Goal: Task Accomplishment & Management: Complete application form

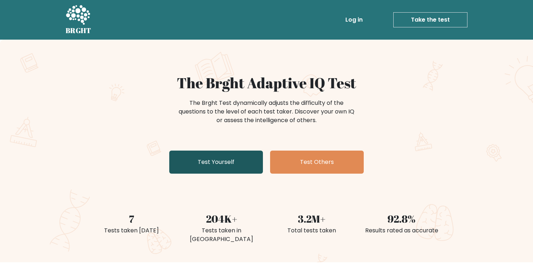
click at [202, 168] on link "Test Yourself" at bounding box center [216, 162] width 94 height 23
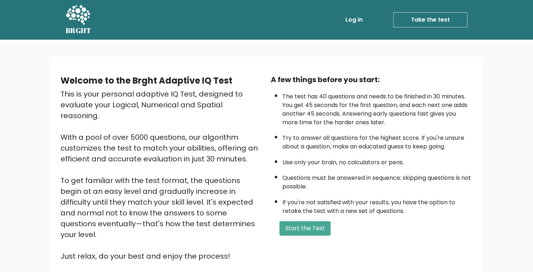
click at [301, 219] on div "A few things before you start: The test has 40 questions and needs to be finish…" at bounding box center [371, 167] width 210 height 187
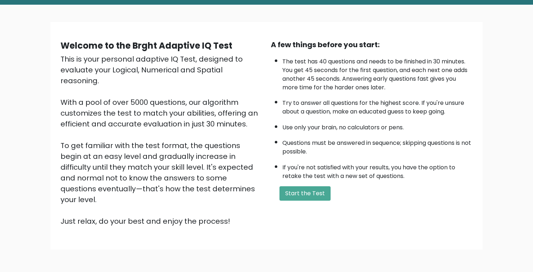
scroll to position [36, 0]
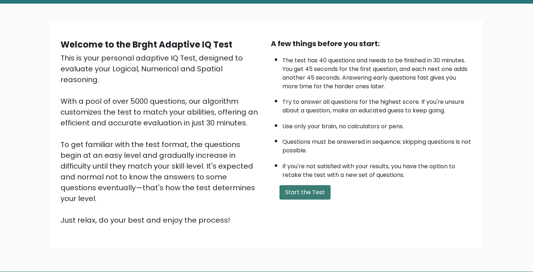
click at [311, 185] on button "Start the Test" at bounding box center [304, 192] width 51 height 14
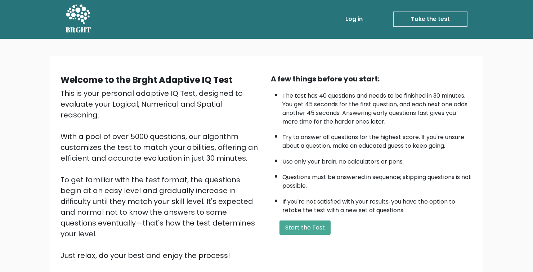
scroll to position [0, 0]
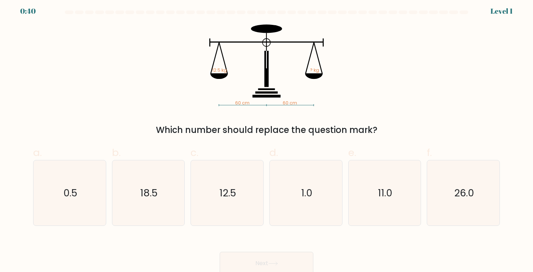
scroll to position [6, 0]
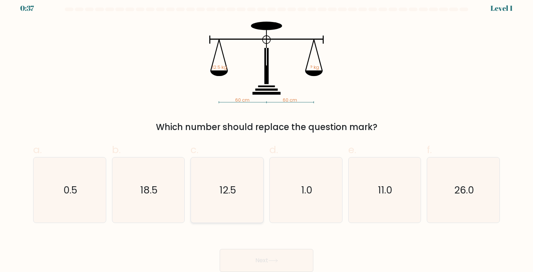
click at [225, 178] on icon "12.5" at bounding box center [227, 190] width 66 height 66
click at [266, 135] on input "c. 12.5" at bounding box center [266, 132] width 0 height 5
radio input "true"
click at [274, 261] on icon at bounding box center [273, 260] width 9 height 3
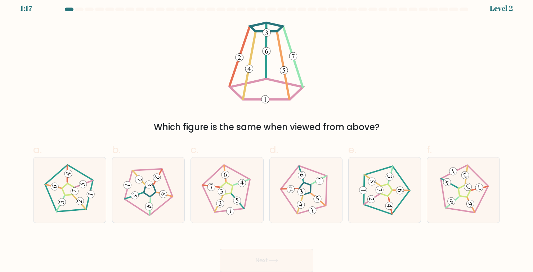
click at [220, 99] on div "Which figure is the same when viewed from above?" at bounding box center [266, 78] width 475 height 112
click at [160, 193] on 662 at bounding box center [162, 193] width 9 height 9
click at [266, 135] on input "b." at bounding box center [266, 132] width 0 height 5
radio input "true"
click at [295, 203] on icon at bounding box center [306, 190] width 52 height 52
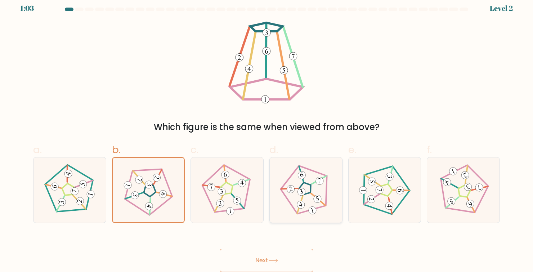
click at [267, 135] on input "d." at bounding box center [266, 132] width 0 height 5
radio input "true"
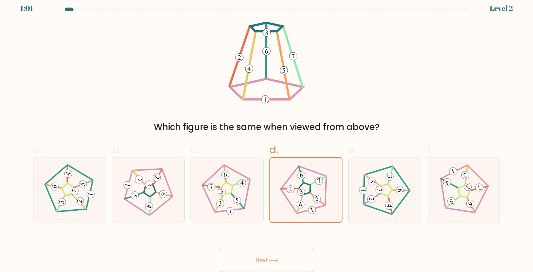
click at [278, 261] on icon at bounding box center [273, 261] width 10 height 4
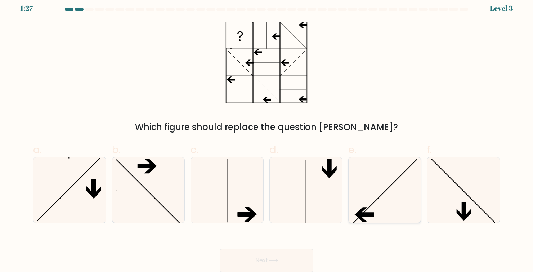
click at [374, 185] on icon at bounding box center [385, 190] width 66 height 66
click at [267, 135] on input "e." at bounding box center [266, 132] width 0 height 5
radio input "true"
click at [266, 253] on button "Next" at bounding box center [267, 260] width 94 height 23
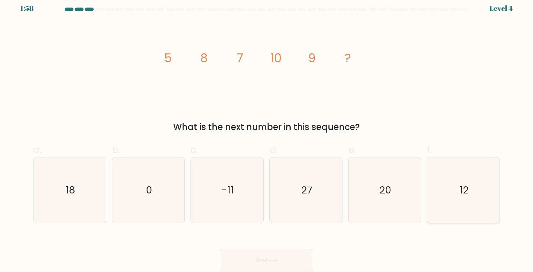
click at [455, 198] on icon "12" at bounding box center [464, 190] width 66 height 66
click at [267, 135] on input "f. 12" at bounding box center [266, 132] width 0 height 5
radio input "true"
click at [265, 255] on button "Next" at bounding box center [267, 260] width 94 height 23
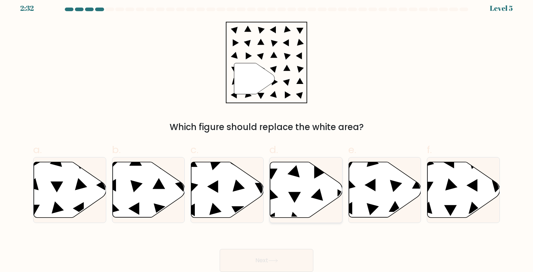
click at [293, 187] on icon at bounding box center [306, 189] width 72 height 55
click at [267, 135] on input "d." at bounding box center [266, 132] width 0 height 5
radio input "true"
click at [275, 258] on button "Next" at bounding box center [267, 260] width 94 height 23
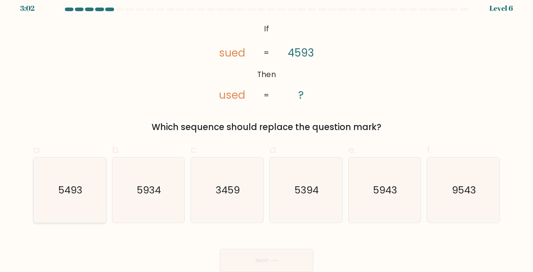
click at [56, 193] on icon "5493" at bounding box center [70, 190] width 66 height 66
click at [266, 135] on input "a. 5493" at bounding box center [266, 132] width 0 height 5
radio input "true"
click at [286, 263] on button "Next" at bounding box center [267, 260] width 94 height 23
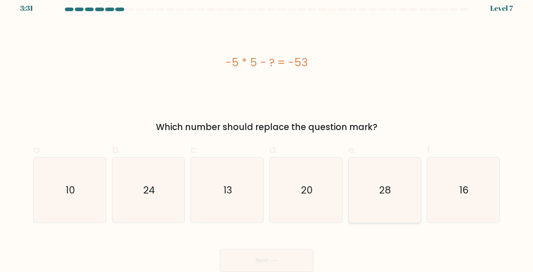
click at [389, 172] on icon "28" at bounding box center [385, 190] width 66 height 66
click at [267, 135] on input "e. 28" at bounding box center [266, 132] width 0 height 5
radio input "true"
drag, startPoint x: 289, startPoint y: 257, endPoint x: 279, endPoint y: 232, distance: 27.0
click at [286, 135] on form "a." at bounding box center [266, 140] width 533 height 264
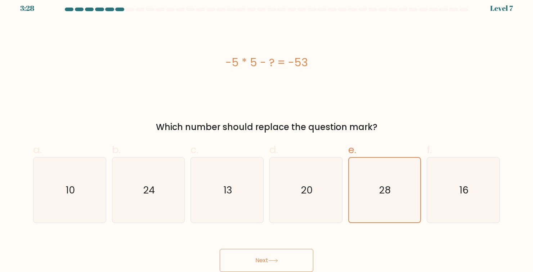
click at [276, 266] on button "Next" at bounding box center [267, 260] width 94 height 23
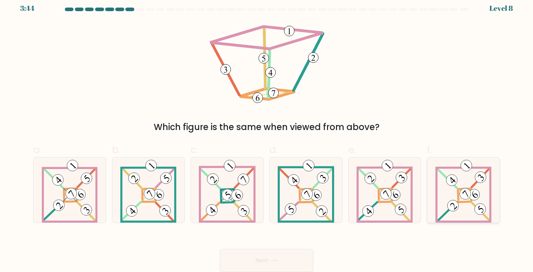
click at [478, 195] on 884 at bounding box center [474, 195] width 16 height 16
click at [267, 135] on input "f." at bounding box center [266, 132] width 0 height 5
radio input "true"
click at [277, 257] on button "Next" at bounding box center [267, 260] width 94 height 23
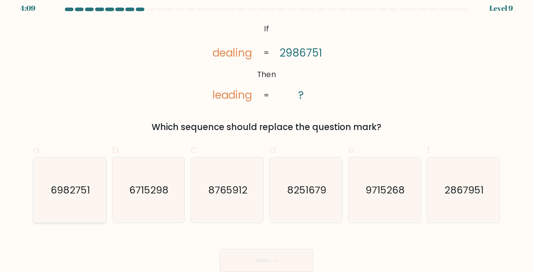
click at [85, 180] on icon "6982751" at bounding box center [70, 190] width 66 height 66
click at [266, 135] on input "a. 6982751" at bounding box center [266, 132] width 0 height 5
radio input "true"
click at [257, 255] on button "Next" at bounding box center [267, 260] width 94 height 23
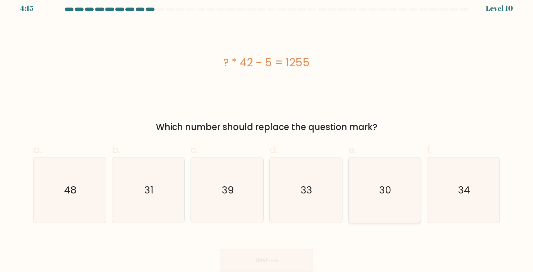
click at [367, 182] on icon "30" at bounding box center [385, 190] width 66 height 66
click at [267, 135] on input "e. 30" at bounding box center [266, 132] width 0 height 5
radio input "true"
click at [281, 260] on button "Next" at bounding box center [267, 260] width 94 height 23
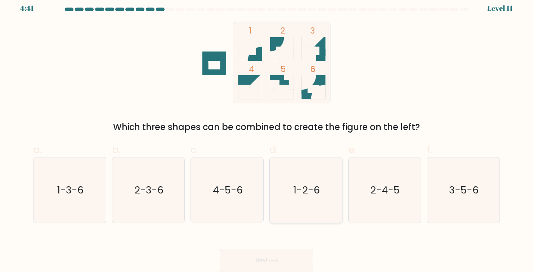
click at [304, 201] on icon "1-2-6" at bounding box center [306, 190] width 66 height 66
click at [267, 135] on input "d. 1-2-6" at bounding box center [266, 132] width 0 height 5
radio input "true"
click at [268, 256] on button "Next" at bounding box center [267, 260] width 94 height 23
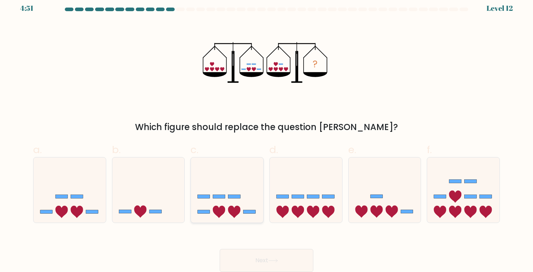
click at [237, 212] on icon at bounding box center [234, 212] width 12 height 12
click at [266, 135] on input "c." at bounding box center [266, 132] width 0 height 5
radio input "true"
click at [252, 259] on button "Next" at bounding box center [267, 260] width 94 height 23
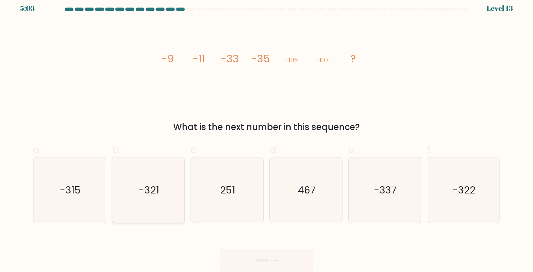
click at [157, 191] on text "-321" at bounding box center [149, 189] width 21 height 13
click at [266, 135] on input "b. -321" at bounding box center [266, 132] width 0 height 5
radio input "true"
click at [261, 258] on button "Next" at bounding box center [267, 260] width 94 height 23
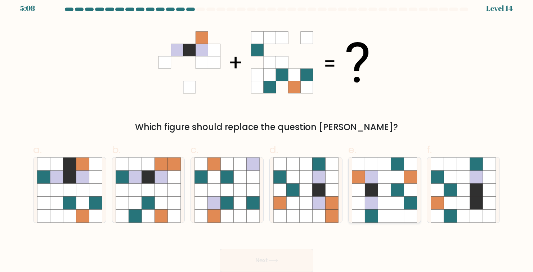
click at [368, 184] on icon at bounding box center [371, 189] width 13 height 13
click at [267, 135] on input "e." at bounding box center [266, 132] width 0 height 5
radio input "true"
click at [264, 251] on button "Next" at bounding box center [267, 260] width 94 height 23
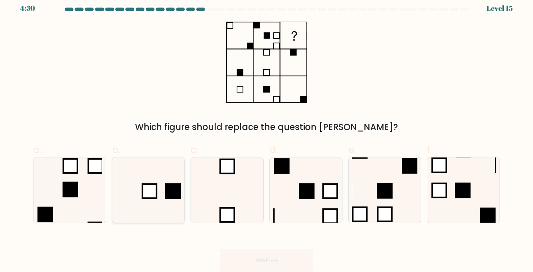
click at [160, 183] on icon at bounding box center [149, 190] width 66 height 66
click at [266, 135] on input "b." at bounding box center [266, 132] width 0 height 5
radio input "true"
click at [84, 191] on icon at bounding box center [70, 190] width 66 height 66
click at [266, 135] on input "a." at bounding box center [266, 132] width 0 height 5
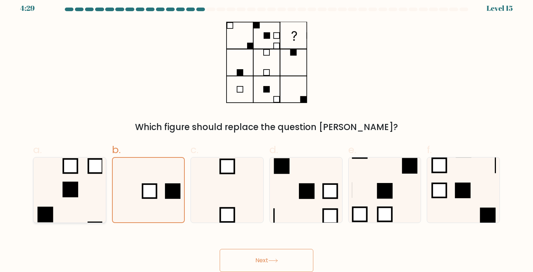
radio input "true"
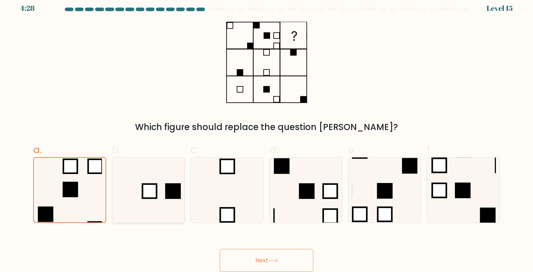
click at [169, 200] on icon at bounding box center [149, 190] width 66 height 66
click at [266, 135] on input "b." at bounding box center [266, 132] width 0 height 5
radio input "true"
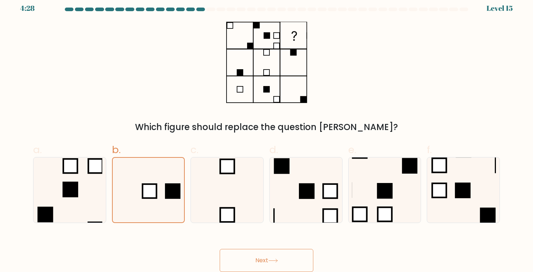
click at [272, 264] on button "Next" at bounding box center [267, 260] width 94 height 23
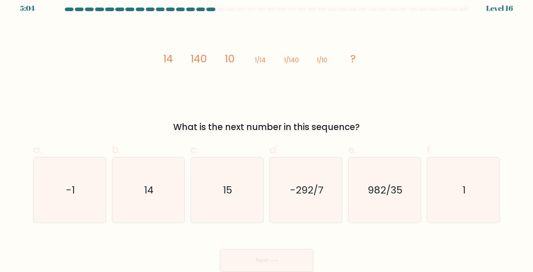
click at [188, 56] on icon "image/svg+xml 14 140 10 1/14 1/140 1/10 ?" at bounding box center [266, 63] width 216 height 82
drag, startPoint x: 198, startPoint y: 57, endPoint x: 205, endPoint y: 58, distance: 7.3
click at [205, 58] on tspan "140" at bounding box center [198, 58] width 16 height 14
click at [188, 67] on icon "image/svg+xml 14 140 10 1/14 1/140 1/10 ?" at bounding box center [266, 63] width 216 height 82
click at [449, 194] on icon "1" at bounding box center [464, 190] width 66 height 66
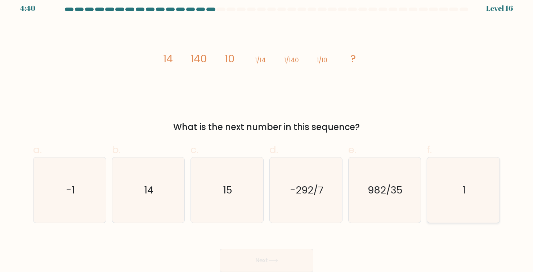
click at [267, 135] on input "f. 1" at bounding box center [266, 132] width 0 height 5
radio input "true"
click at [290, 254] on button "Next" at bounding box center [267, 260] width 94 height 23
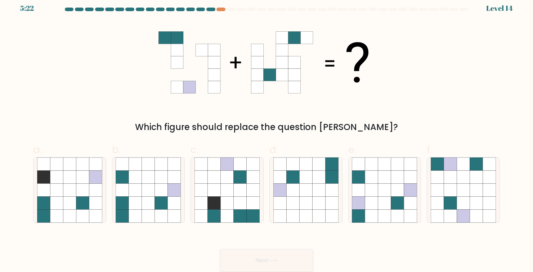
click at [262, 259] on button "Next" at bounding box center [267, 260] width 94 height 23
drag, startPoint x: 262, startPoint y: 253, endPoint x: 245, endPoint y: 227, distance: 31.2
click at [255, 238] on div "Next" at bounding box center [266, 252] width 475 height 40
click at [217, 8] on div at bounding box center [220, 10] width 9 height 4
click at [156, 205] on icon at bounding box center [161, 203] width 13 height 13
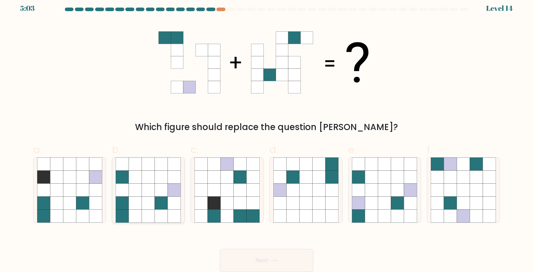
click at [266, 135] on input "b." at bounding box center [266, 132] width 0 height 5
radio input "true"
click at [262, 254] on button "Next" at bounding box center [267, 260] width 94 height 23
click at [246, 256] on button "Next" at bounding box center [267, 260] width 94 height 23
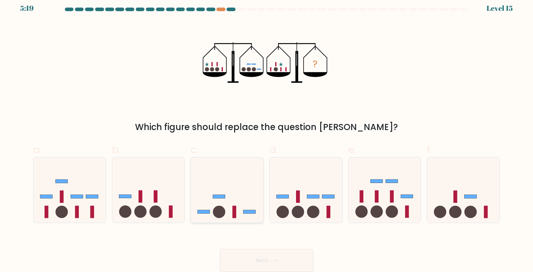
click at [225, 212] on icon at bounding box center [227, 190] width 72 height 60
click at [266, 135] on input "c." at bounding box center [266, 132] width 0 height 5
radio input "true"
click at [255, 260] on button "Next" at bounding box center [267, 260] width 94 height 23
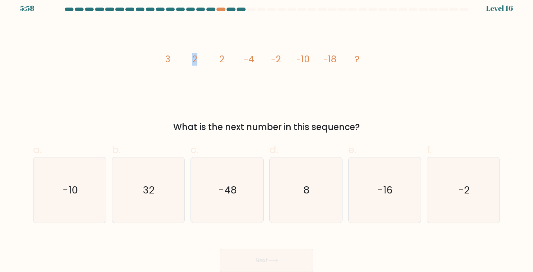
drag, startPoint x: 181, startPoint y: 53, endPoint x: 203, endPoint y: 60, distance: 22.9
click at [203, 60] on icon "image/svg+xml 3 2 2 -4 -2 -10 -18 ?" at bounding box center [266, 63] width 216 height 82
drag, startPoint x: 172, startPoint y: 60, endPoint x: 185, endPoint y: 58, distance: 13.0
click at [185, 58] on icon "image/svg+xml 3 2 2 -4 -2 -10 -18 ?" at bounding box center [266, 63] width 216 height 82
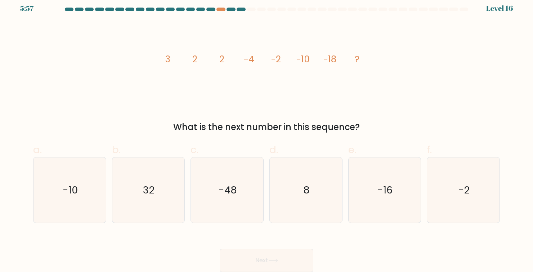
click at [203, 61] on icon "image/svg+xml 3 2 2 -4 -2 -10 -18 ?" at bounding box center [266, 63] width 216 height 82
click at [228, 62] on icon "image/svg+xml 3 2 2 -4 -2 -10 -18 ?" at bounding box center [266, 63] width 216 height 82
drag, startPoint x: 210, startPoint y: 60, endPoint x: 224, endPoint y: 60, distance: 14.0
click at [224, 60] on icon "image/svg+xml 3 2 2 -4 -2 -10 -18 ?" at bounding box center [266, 63] width 216 height 82
click at [173, 67] on icon "image/svg+xml 3 2 2 -4 -2 -10 -18 ?" at bounding box center [266, 63] width 216 height 82
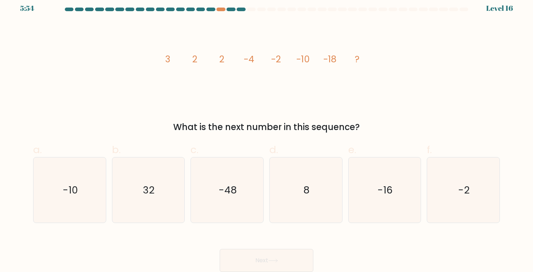
drag, startPoint x: 177, startPoint y: 61, endPoint x: 168, endPoint y: 61, distance: 8.6
click at [168, 61] on icon "image/svg+xml 3 2 2 -4 -2 -10 -18 ?" at bounding box center [266, 63] width 216 height 82
click at [194, 62] on tspan "2" at bounding box center [194, 59] width 5 height 13
drag, startPoint x: 194, startPoint y: 62, endPoint x: 189, endPoint y: 62, distance: 5.4
click at [189, 62] on icon "image/svg+xml 3 2 2 -4 -2 -10 -18 ?" at bounding box center [266, 63] width 216 height 82
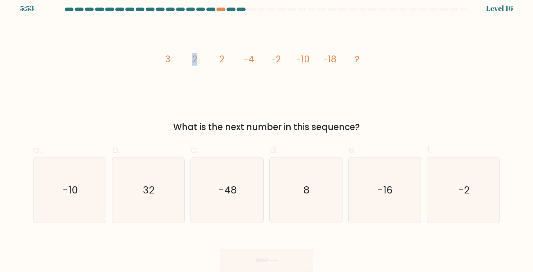
drag, startPoint x: 200, startPoint y: 72, endPoint x: 204, endPoint y: 70, distance: 5.0
click at [200, 72] on icon "image/svg+xml 3 2 2 -4 -2 -10 -18 ?" at bounding box center [266, 63] width 216 height 82
click at [217, 59] on icon "image/svg+xml 3 2 2 -4 -2 -10 -18 ?" at bounding box center [266, 63] width 216 height 82
drag, startPoint x: 228, startPoint y: 62, endPoint x: 233, endPoint y: 63, distance: 4.6
click at [233, 63] on icon "image/svg+xml 3 2 2 -4 -2 -10 -18 ?" at bounding box center [266, 63] width 216 height 82
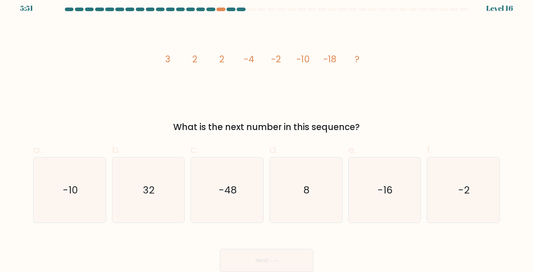
click at [233, 63] on icon "image/svg+xml 3 2 2 -4 -2 -10 -18 ?" at bounding box center [266, 63] width 216 height 82
drag, startPoint x: 255, startPoint y: 62, endPoint x: 242, endPoint y: 63, distance: 13.0
click at [242, 63] on icon "image/svg+xml 3 2 2 -4 -2 -10 -18 ?" at bounding box center [266, 63] width 216 height 82
click at [244, 75] on icon "image/svg+xml 3 2 2 -4 -2 -10 -18 ?" at bounding box center [266, 63] width 216 height 82
click at [242, 72] on icon "image/svg+xml 3 2 2 -4 -2 -10 -18 ?" at bounding box center [266, 63] width 216 height 82
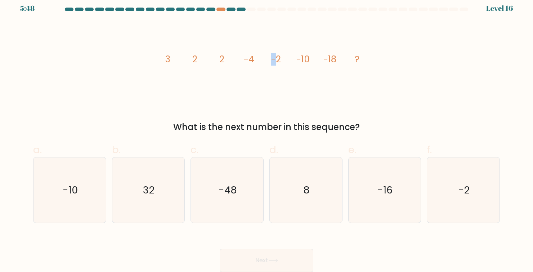
drag, startPoint x: 276, startPoint y: 58, endPoint x: 260, endPoint y: 63, distance: 16.4
click at [260, 63] on icon "image/svg+xml 3 2 2 -4 -2 -10 -18 ?" at bounding box center [266, 63] width 216 height 82
click at [240, 209] on icon "-48" at bounding box center [227, 190] width 66 height 66
click at [266, 135] on input "c. -48" at bounding box center [266, 132] width 0 height 5
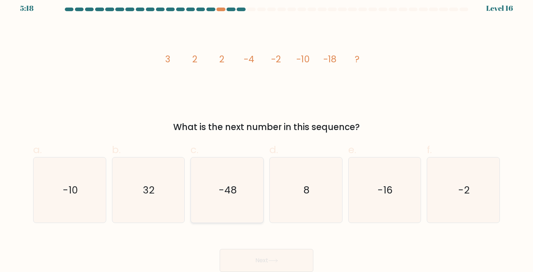
radio input "true"
click at [260, 256] on button "Next" at bounding box center [267, 260] width 94 height 23
